Goal: Task Accomplishment & Management: Manage account settings

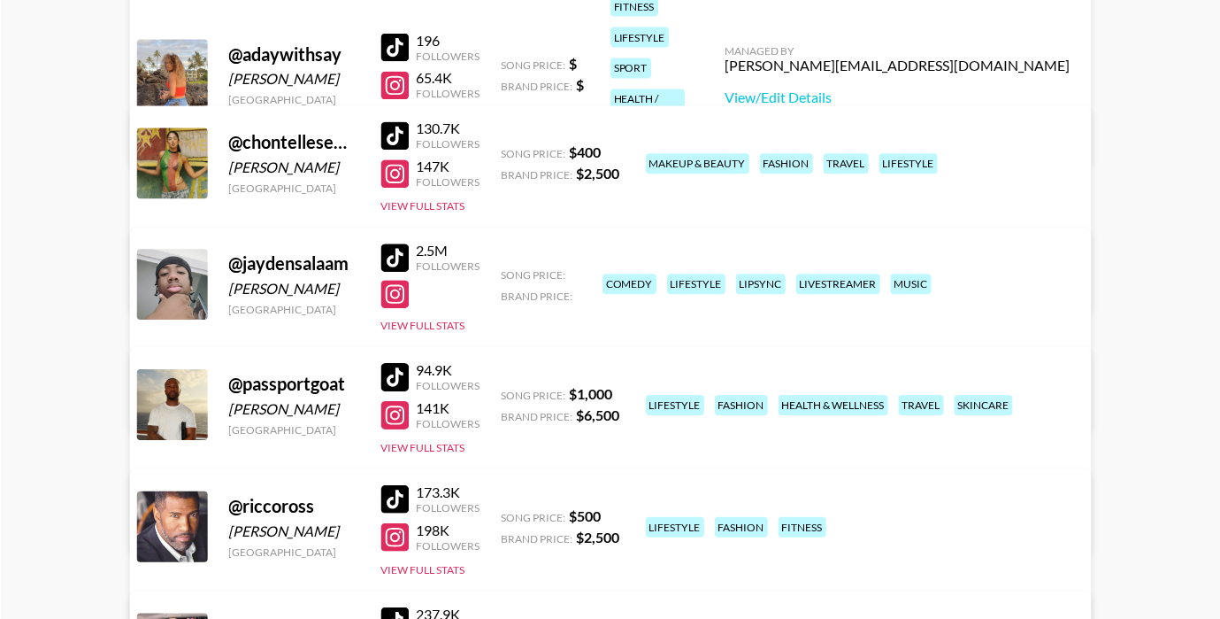
scroll to position [199, 0]
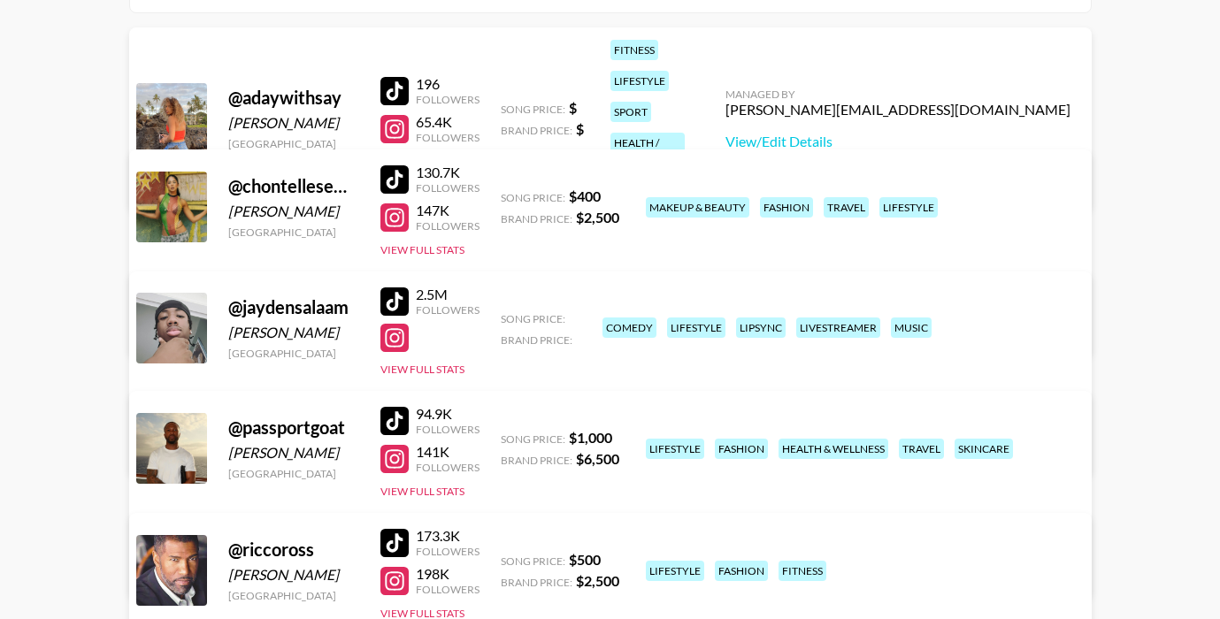
click at [487, 354] on div "@ jaydensalaam Jayden Salaam United Kingdom 2.5M Followers View Full Stats Song…" at bounding box center [610, 374] width 963 height 204
click at [558, 322] on span "Song Price:" at bounding box center [533, 318] width 65 height 13
click at [506, 317] on link "View/Edit Details" at bounding box center [333, 326] width 345 height 18
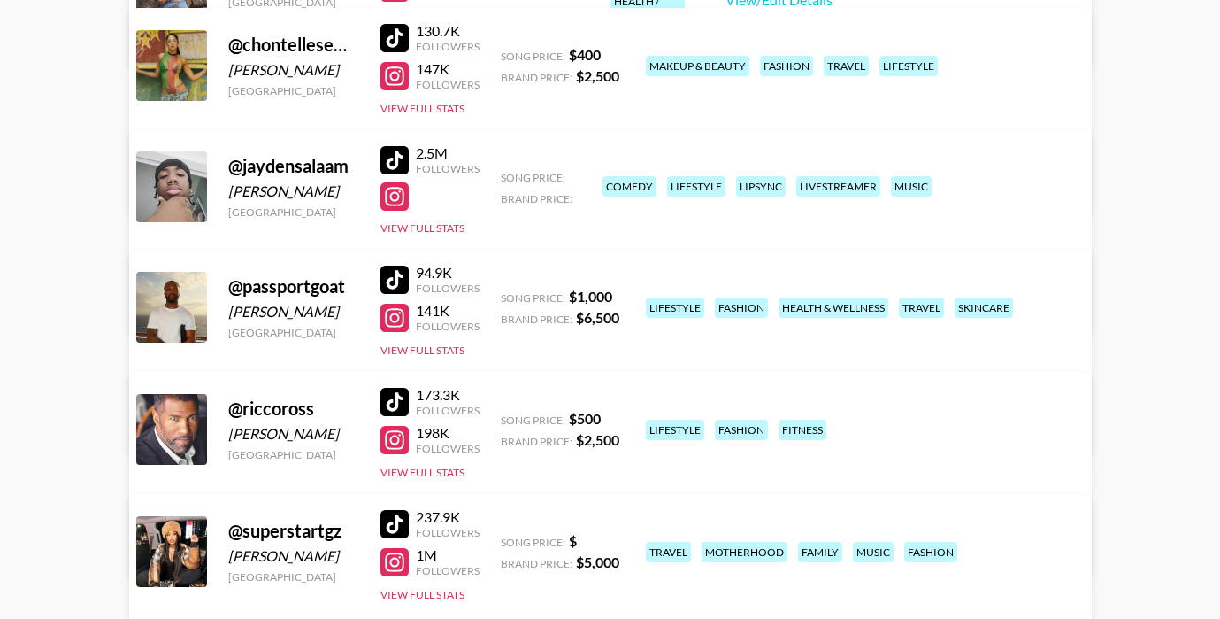
scroll to position [641, 0]
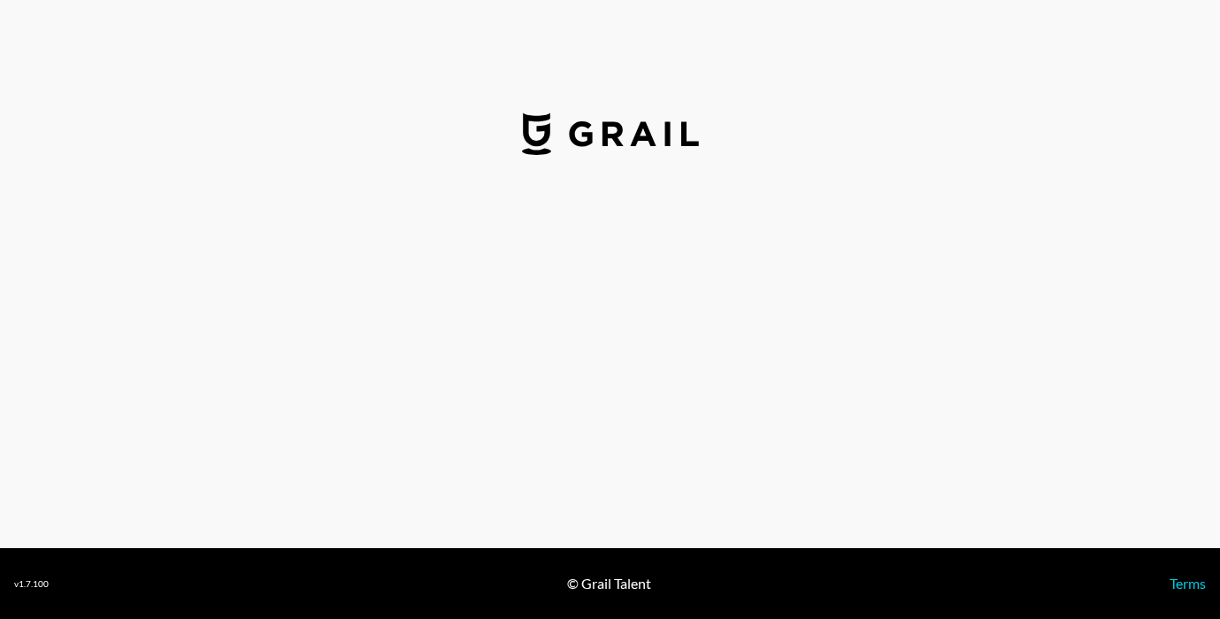
select select "USD"
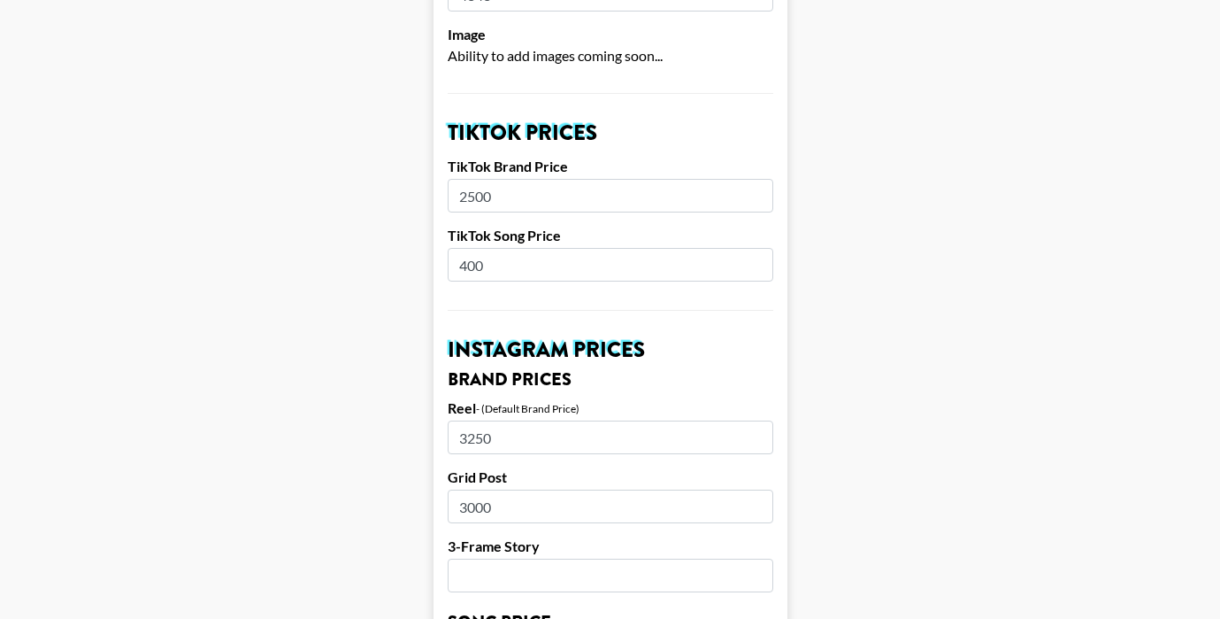
scroll to position [561, 0]
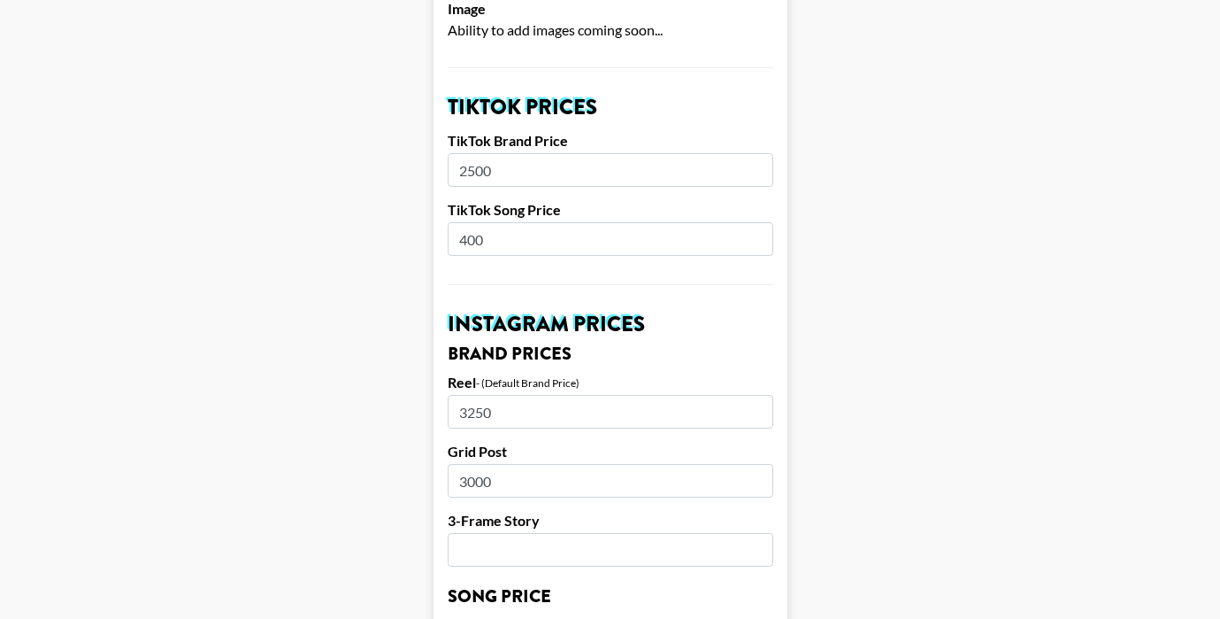
click at [472, 172] on input "2500" at bounding box center [611, 170] width 326 height 34
click at [469, 232] on input "400" at bounding box center [611, 239] width 326 height 34
click at [473, 170] on input "2500" at bounding box center [611, 170] width 326 height 34
click at [465, 166] on input "2500" at bounding box center [611, 170] width 326 height 34
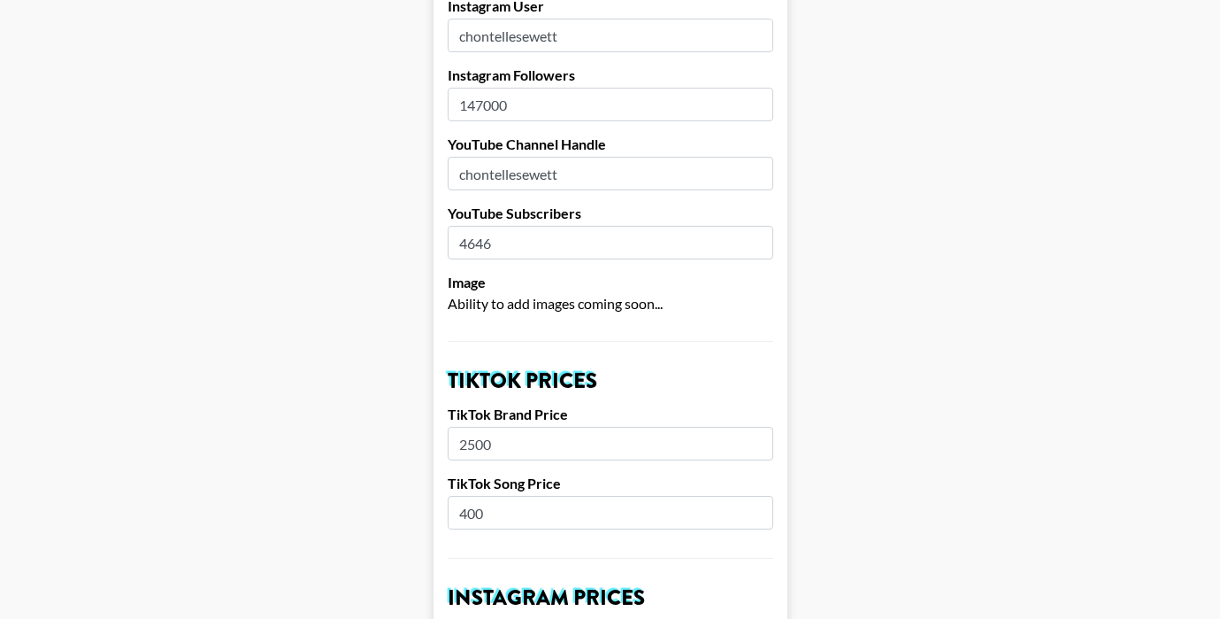
scroll to position [215, 0]
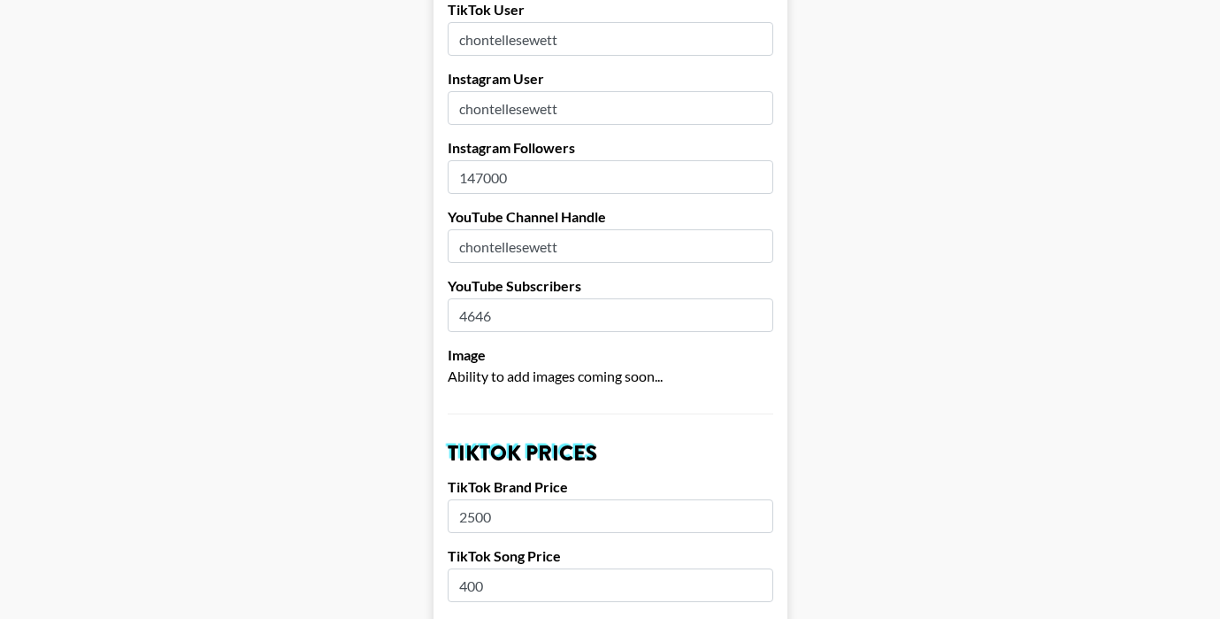
click at [484, 169] on input "147000" at bounding box center [611, 177] width 326 height 34
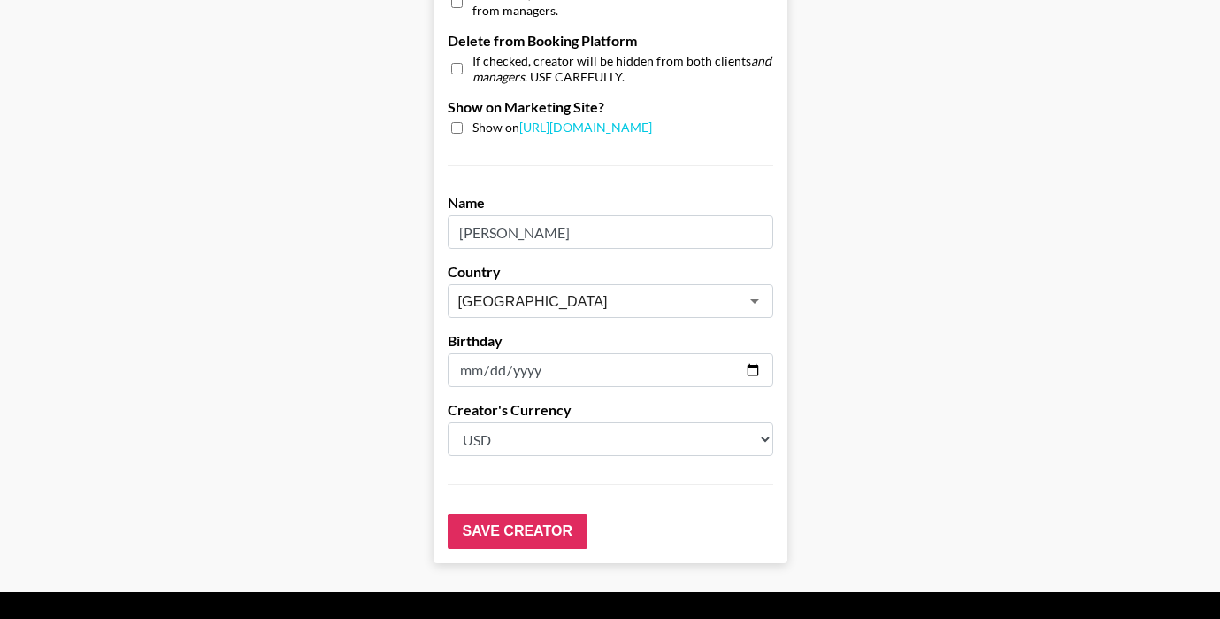
scroll to position [1782, 0]
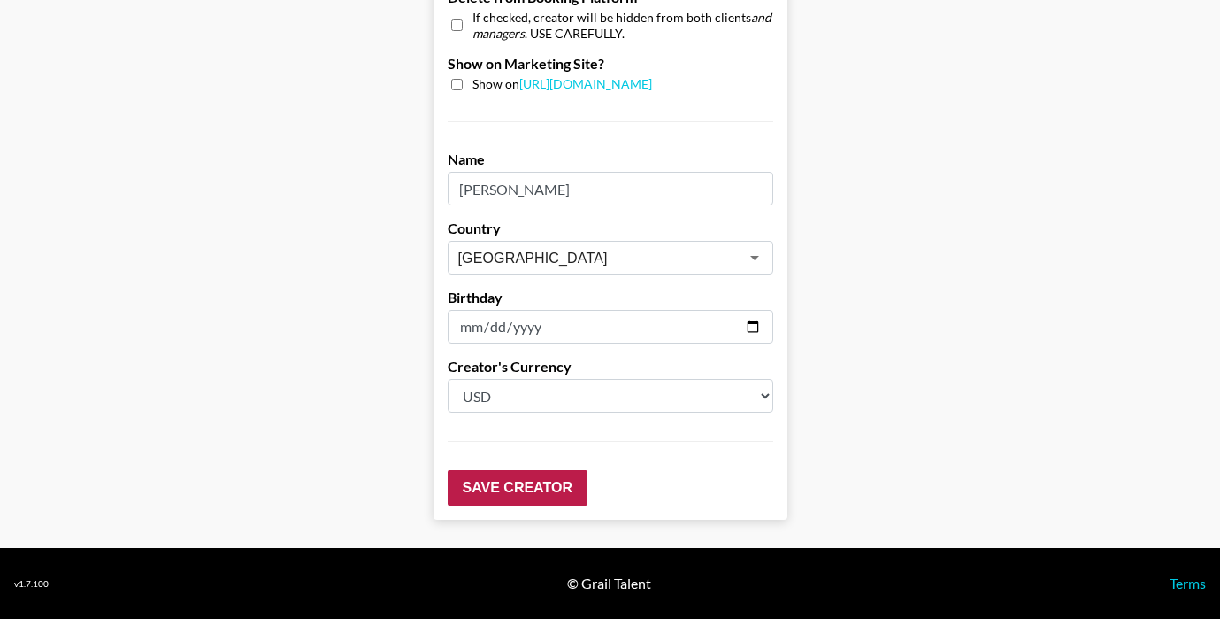
type input "150000"
click at [529, 478] on input "Save Creator" at bounding box center [518, 487] width 140 height 35
click at [520, 494] on input "Save Creator" at bounding box center [518, 487] width 140 height 35
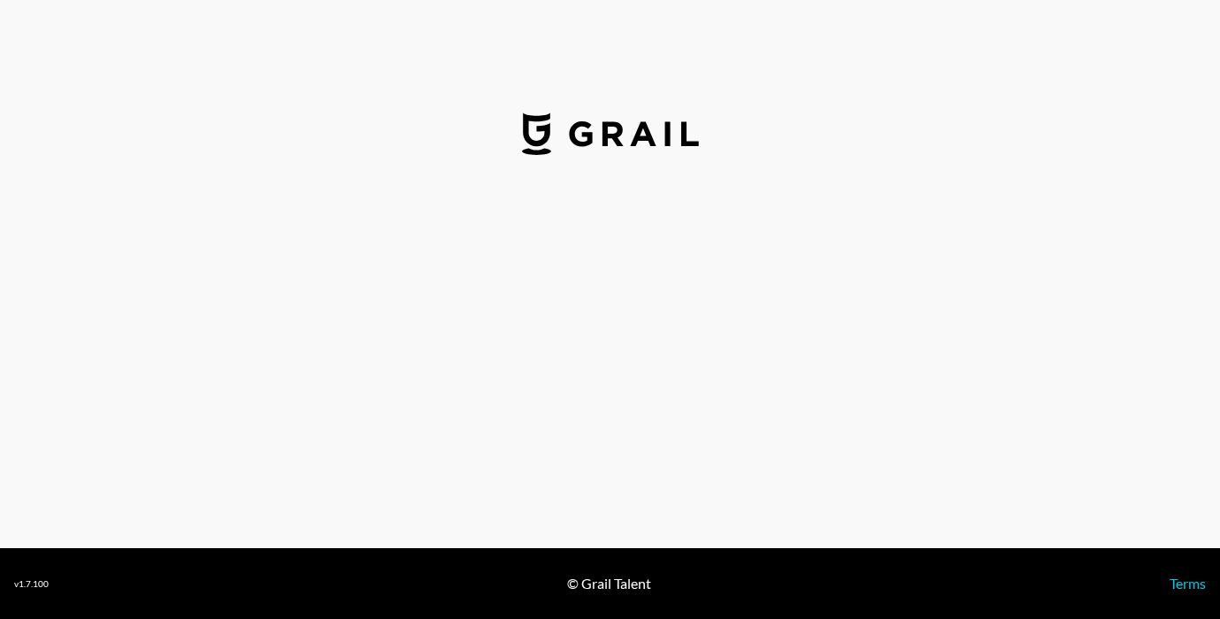
select select "USD"
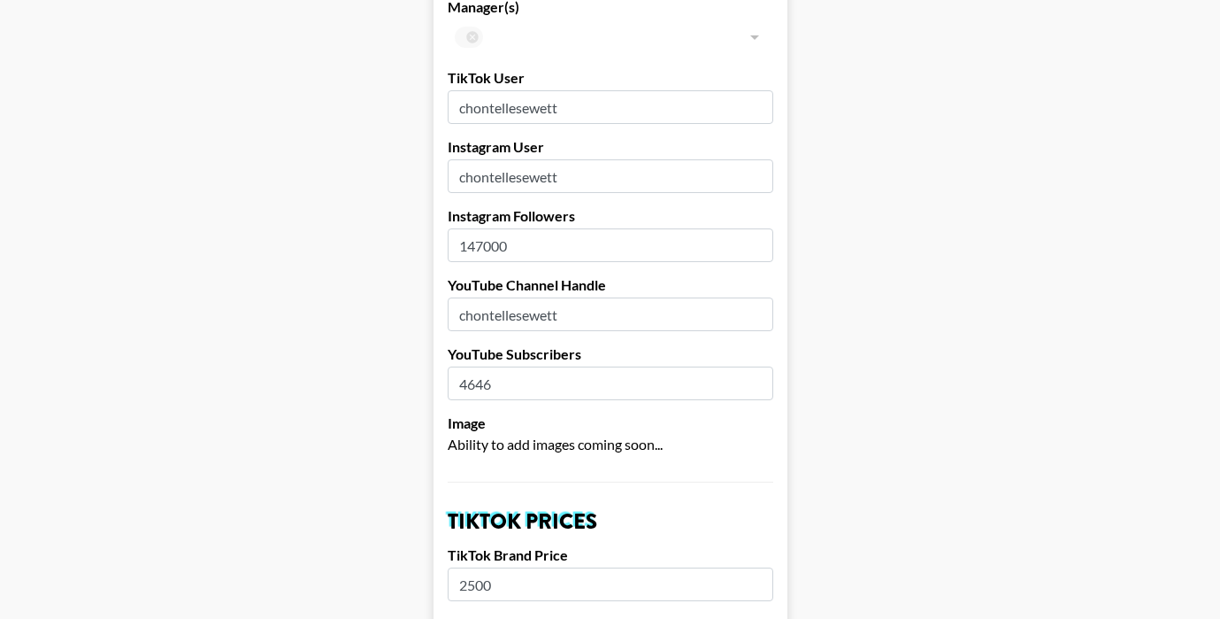
scroll to position [207, 0]
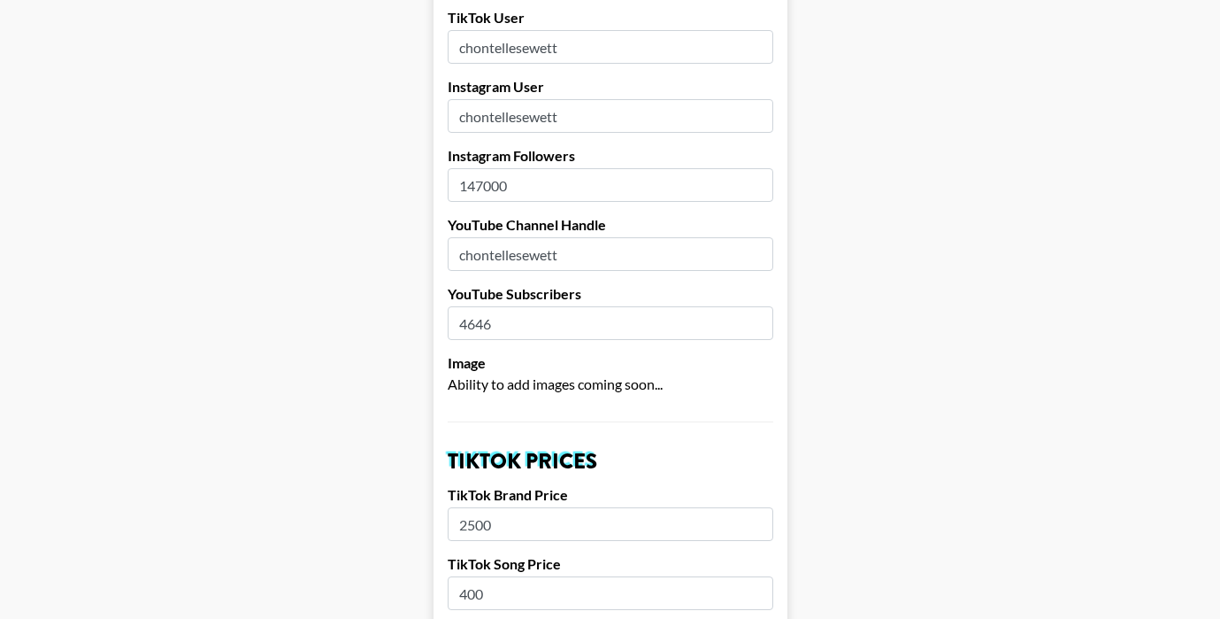
click at [480, 183] on input "147000" at bounding box center [611, 185] width 326 height 34
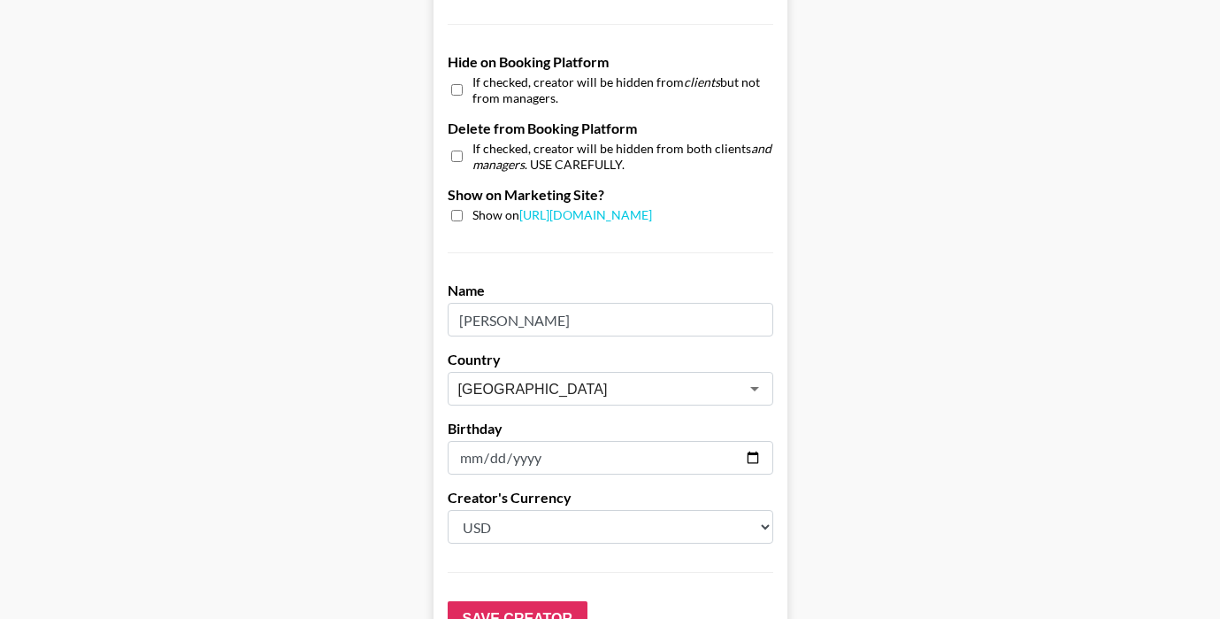
scroll to position [1736, 0]
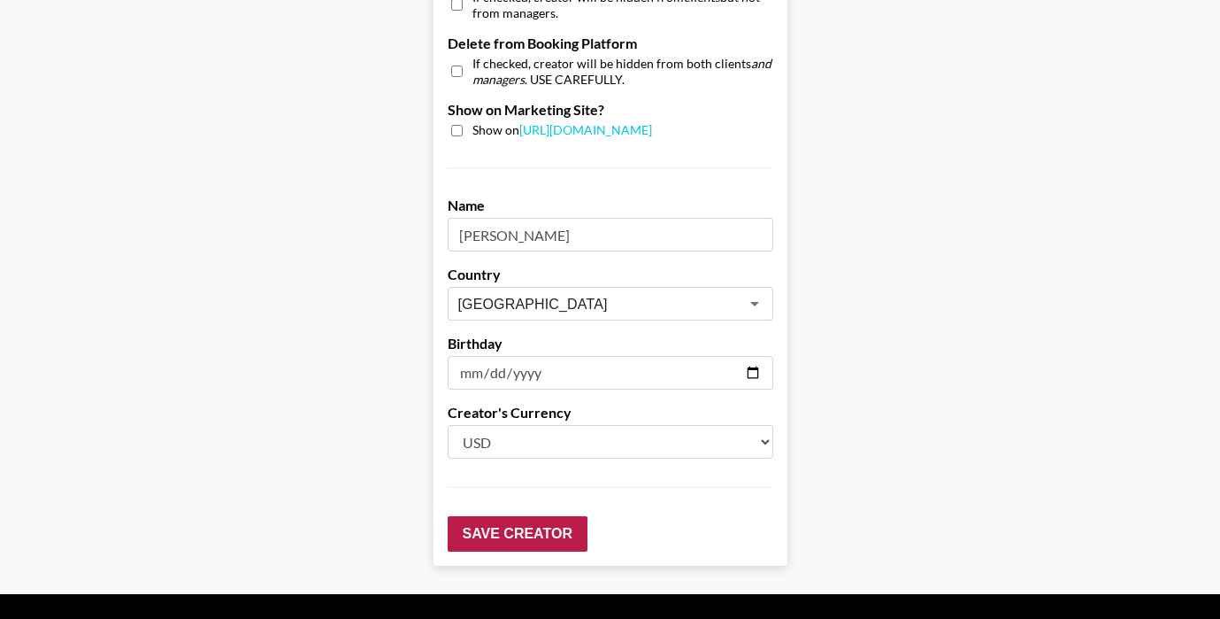
type input "150000"
click at [554, 531] on input "Save Creator" at bounding box center [518, 533] width 140 height 35
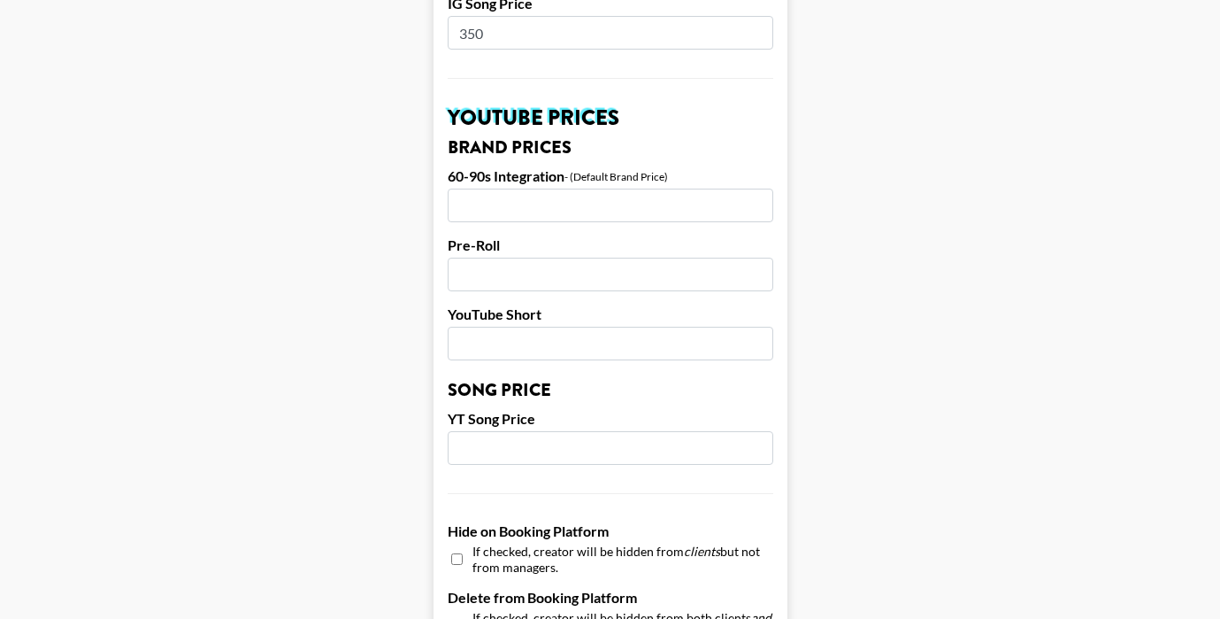
scroll to position [0, 0]
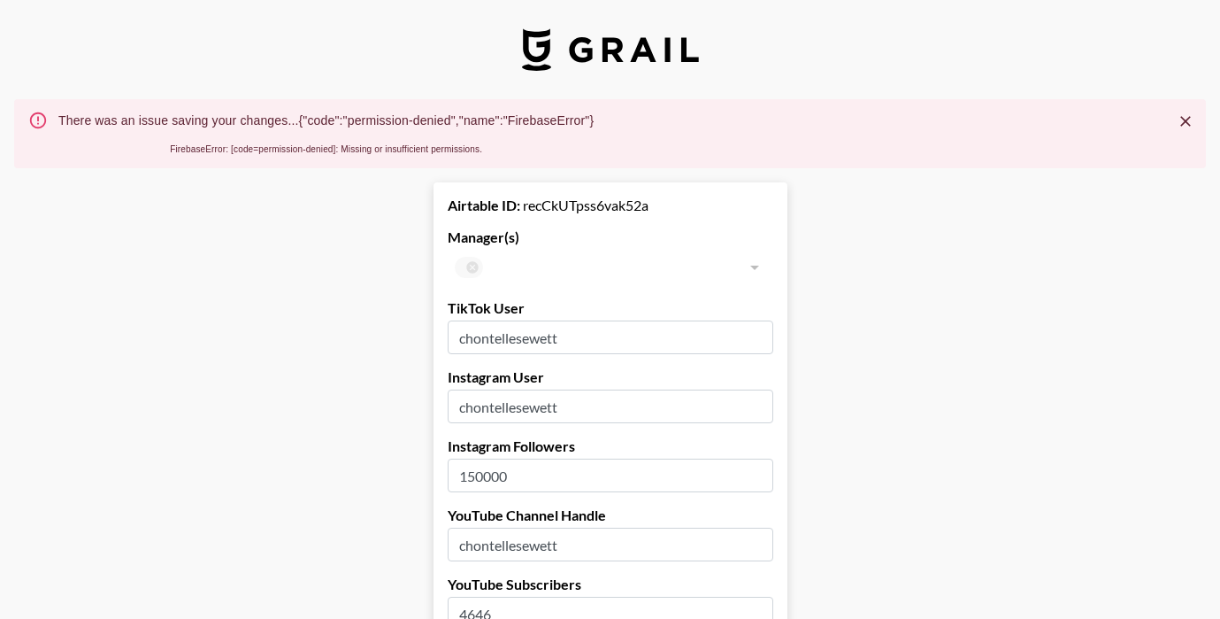
click at [1182, 117] on icon "Close" at bounding box center [1185, 121] width 11 height 11
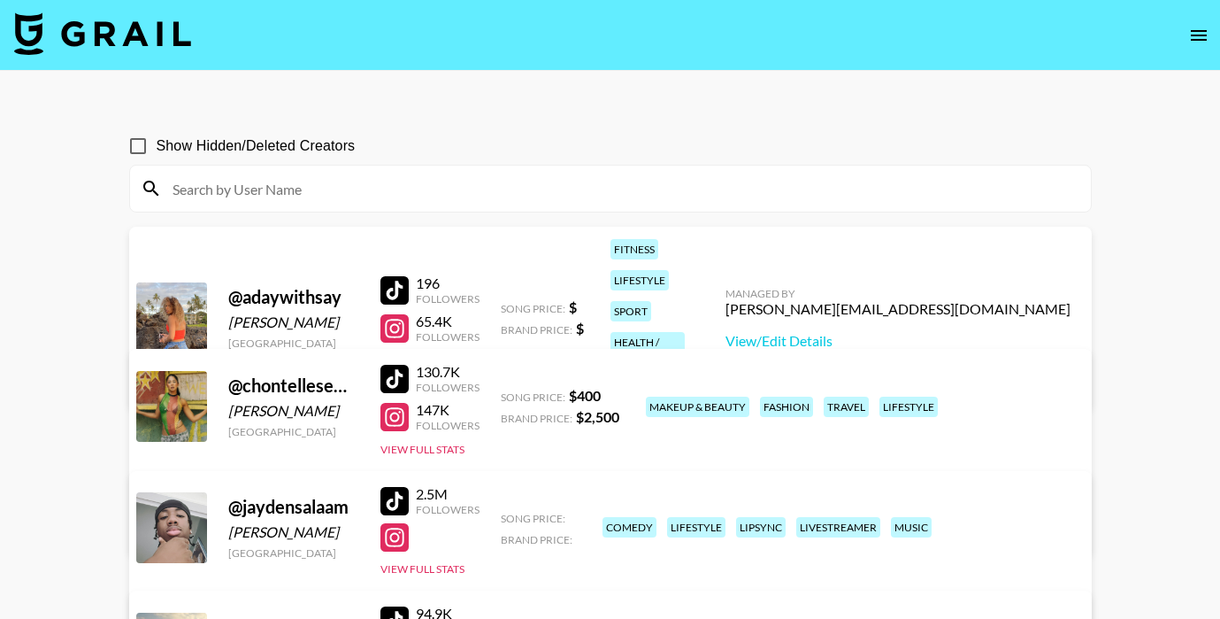
click at [270, 195] on input at bounding box center [621, 188] width 919 height 28
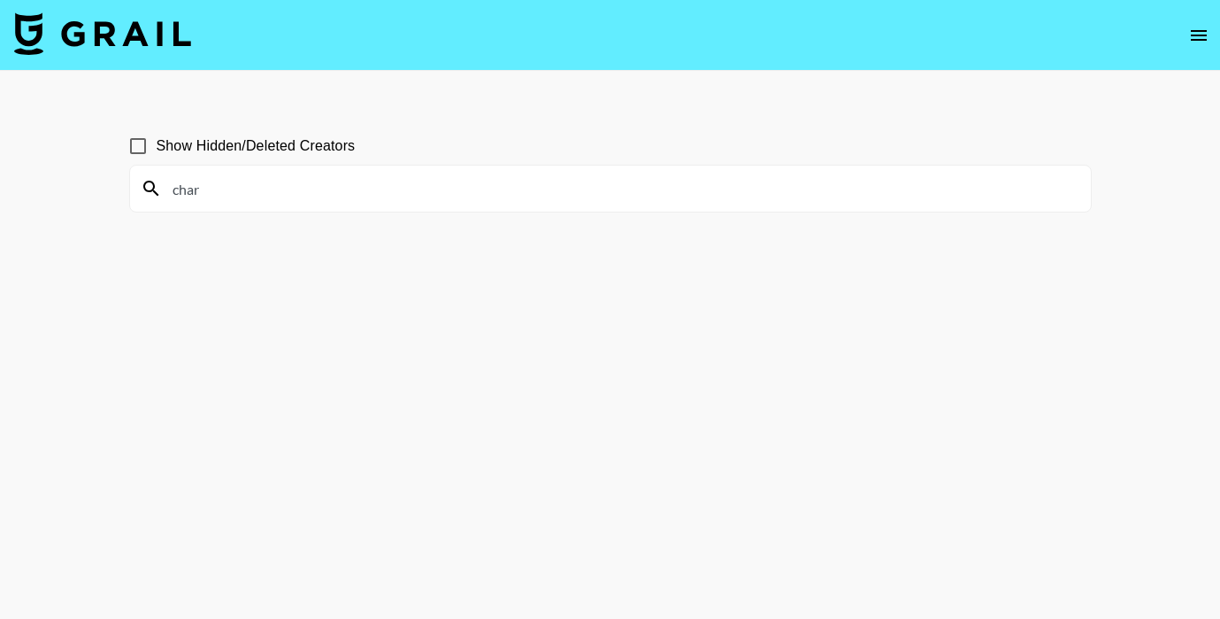
click at [348, 206] on div "char" at bounding box center [610, 188] width 961 height 46
click at [313, 196] on input "char" at bounding box center [621, 188] width 919 height 28
type input "chared"
click at [1197, 31] on icon "open drawer" at bounding box center [1199, 35] width 16 height 11
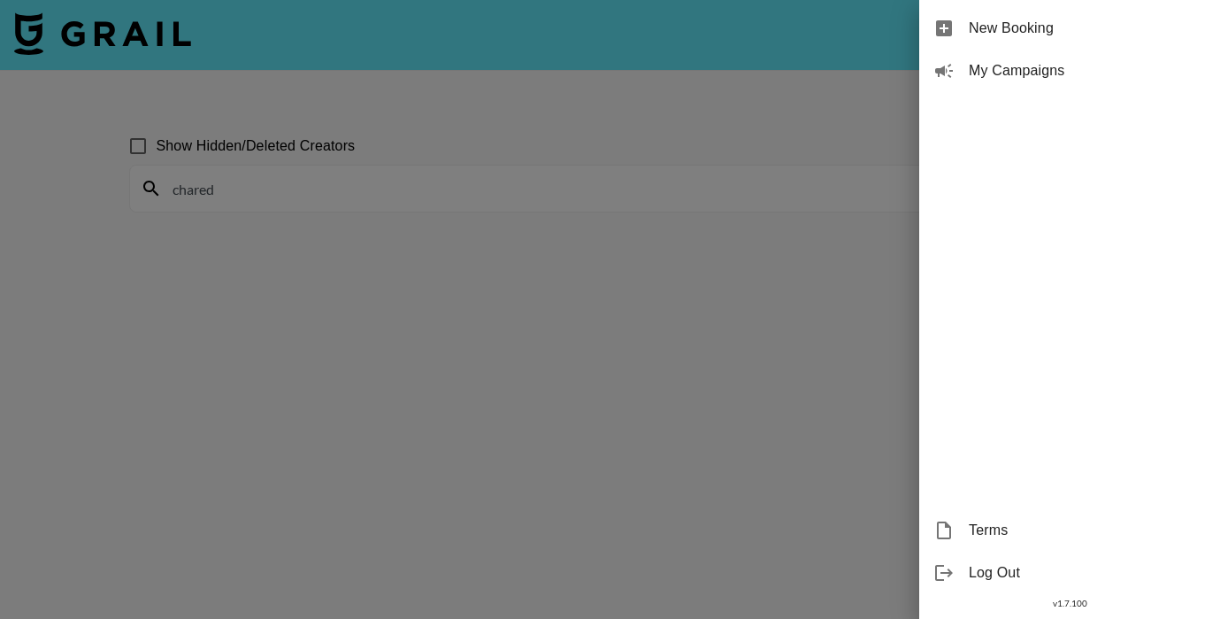
click at [495, 150] on div at bounding box center [610, 309] width 1220 height 619
